Goal: Transaction & Acquisition: Obtain resource

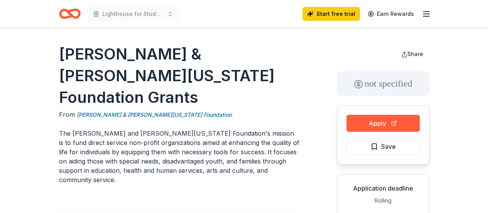
click at [422, 13] on icon "button" at bounding box center [426, 13] width 9 height 9
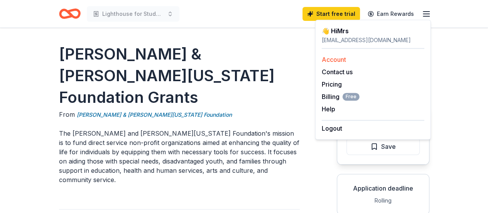
click at [341, 59] on link "Account" at bounding box center [334, 60] width 24 height 8
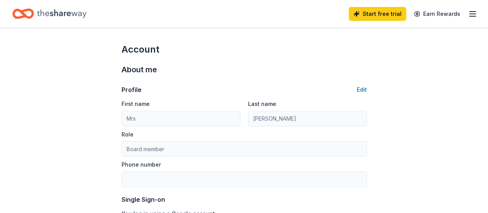
click at [460, 15] on div "Start free trial Earn Rewards" at bounding box center [413, 14] width 128 height 18
click at [468, 14] on icon "button" at bounding box center [472, 13] width 9 height 9
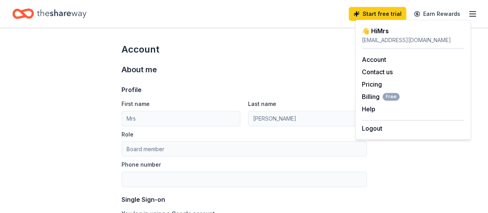
click at [376, 31] on div "👋 Hi Mrs" at bounding box center [413, 30] width 103 height 9
click at [70, 12] on icon "Home" at bounding box center [61, 13] width 49 height 8
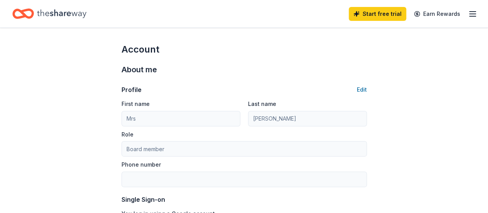
scroll to position [25, 0]
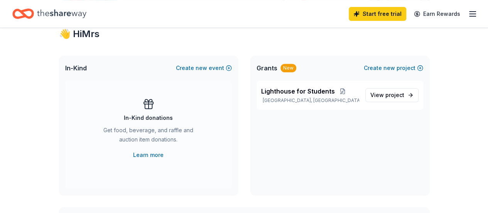
scroll to position [154, 0]
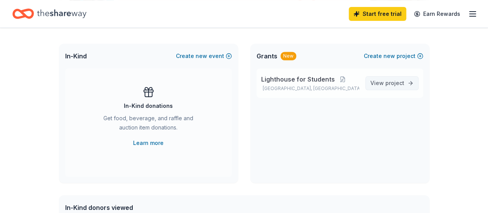
click at [390, 86] on span "project" at bounding box center [394, 82] width 19 height 7
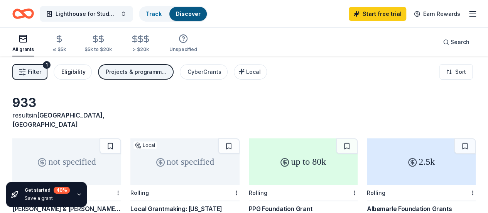
click at [83, 74] on div "Eligibility" at bounding box center [73, 71] width 24 height 9
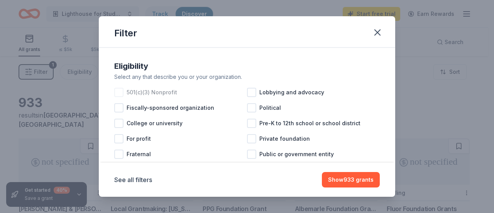
click at [116, 93] on div at bounding box center [118, 92] width 9 height 9
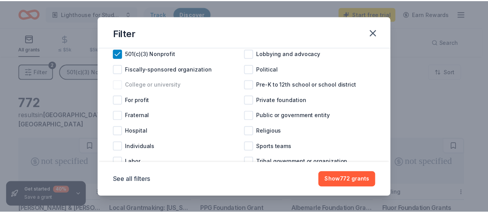
scroll to position [64, 0]
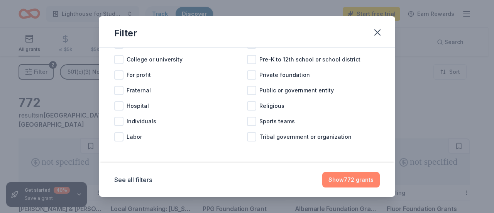
click at [358, 184] on button "Show 772 grants" at bounding box center [350, 179] width 57 height 15
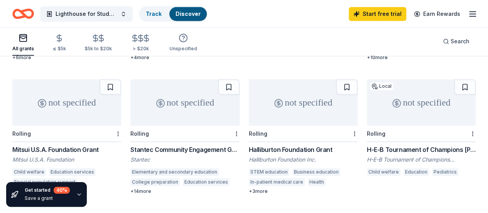
scroll to position [343, 0]
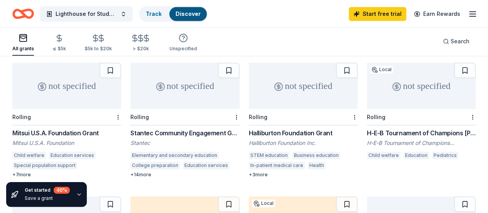
click at [249, 91] on div "not specified" at bounding box center [303, 85] width 109 height 46
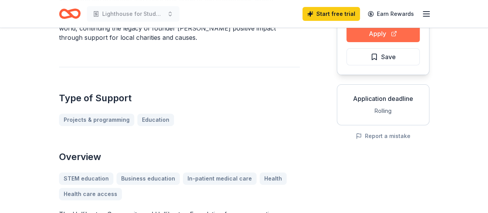
scroll to position [77, 0]
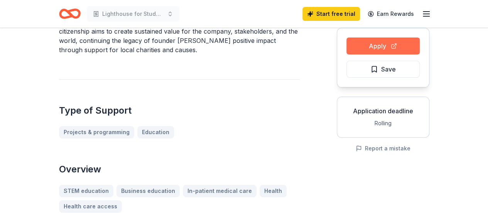
click at [381, 49] on button "Apply" at bounding box center [382, 45] width 73 height 17
